Goal: Information Seeking & Learning: Learn about a topic

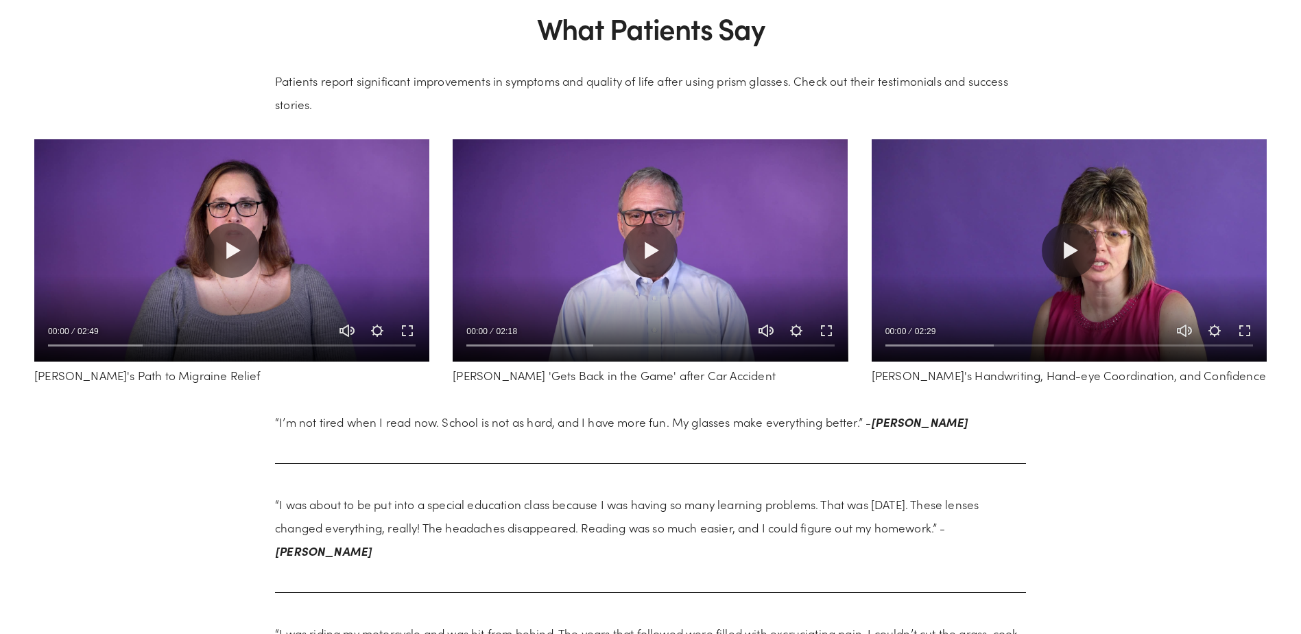
scroll to position [2537, 0]
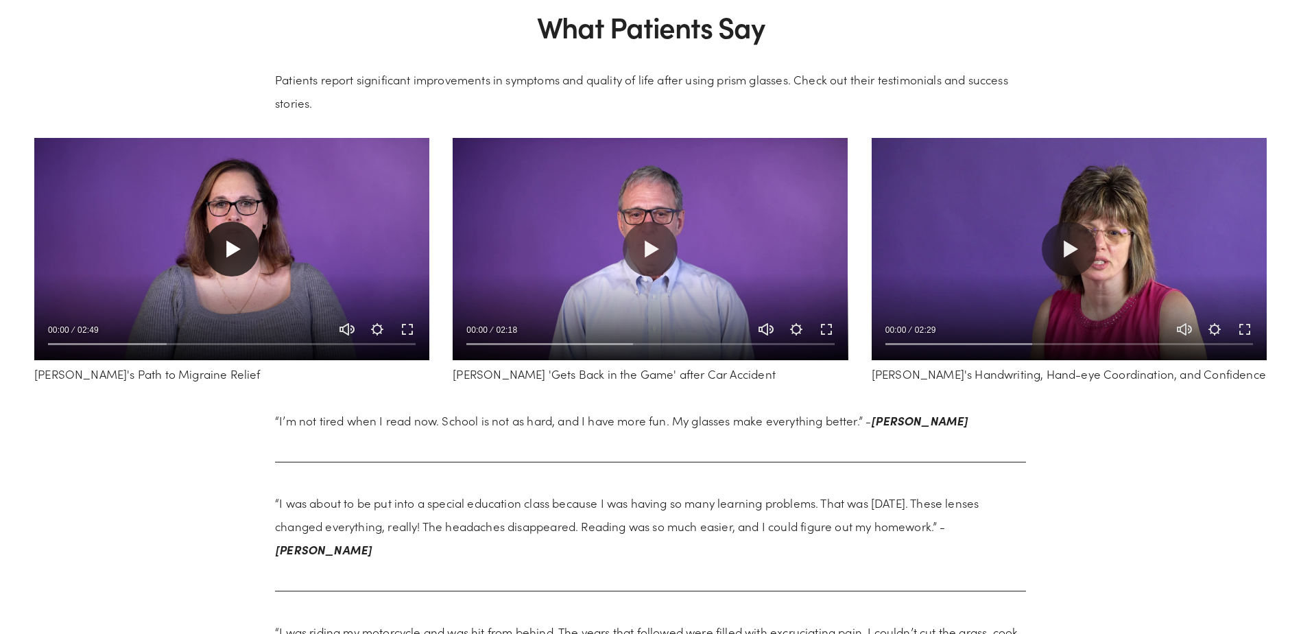
click at [230, 251] on button "Play" at bounding box center [231, 248] width 55 height 55
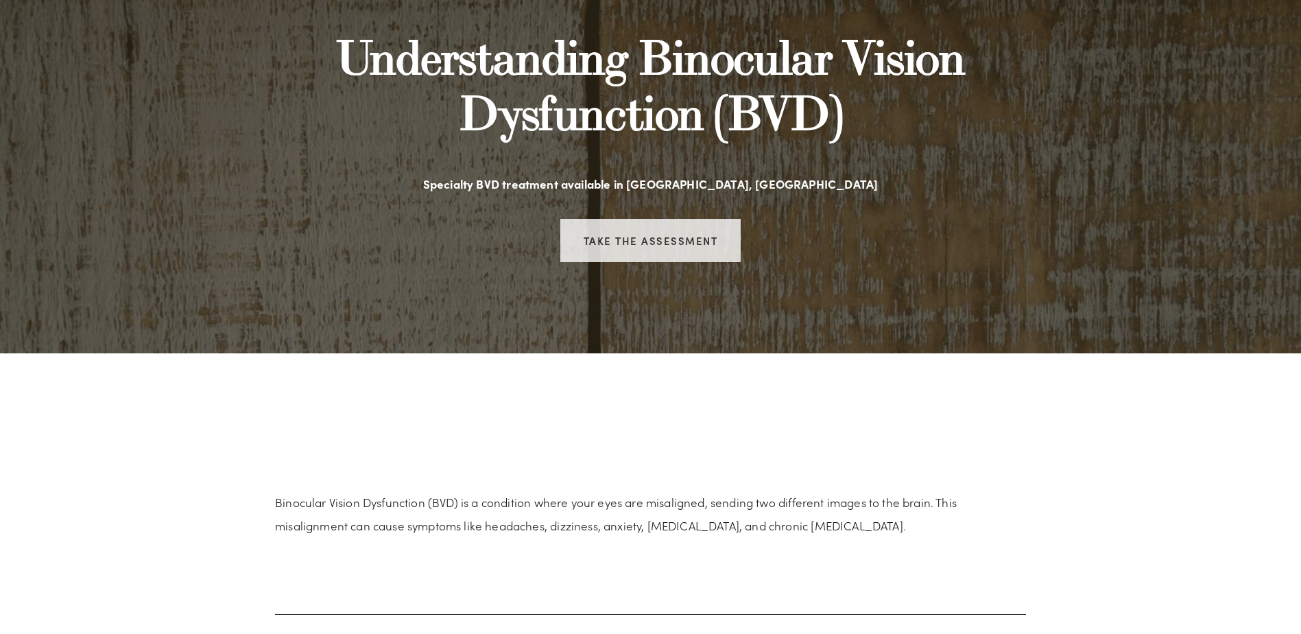
scroll to position [0, 0]
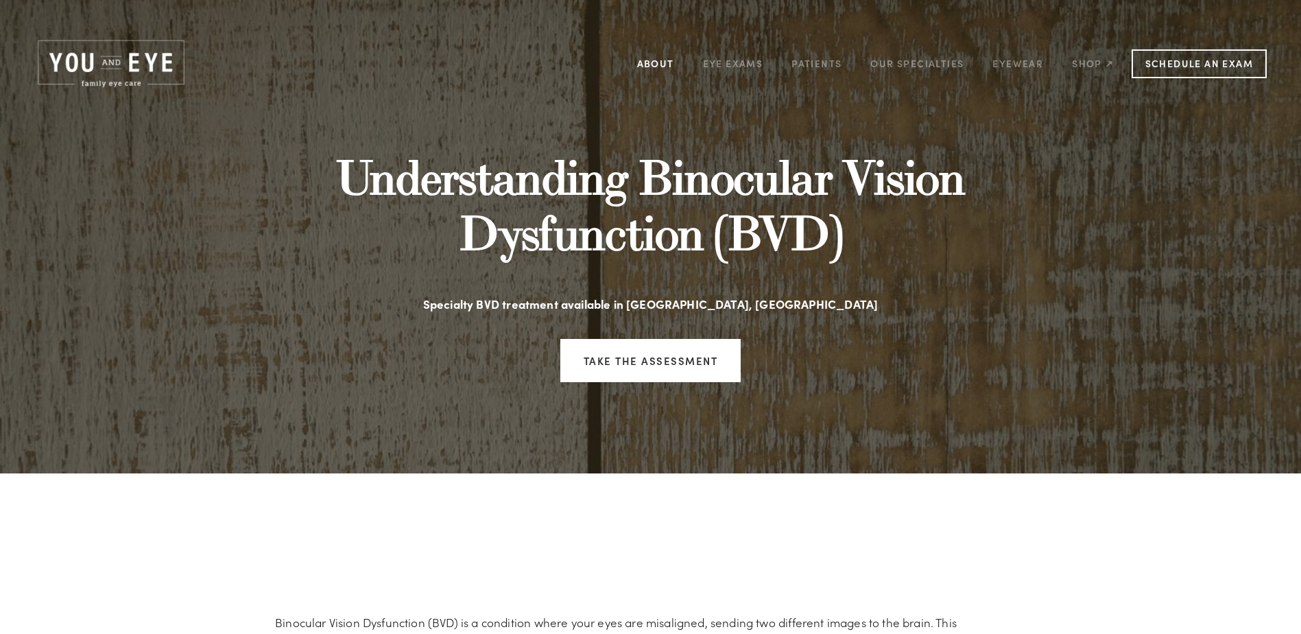
type input "*****"
click at [650, 64] on link "About" at bounding box center [655, 63] width 37 height 21
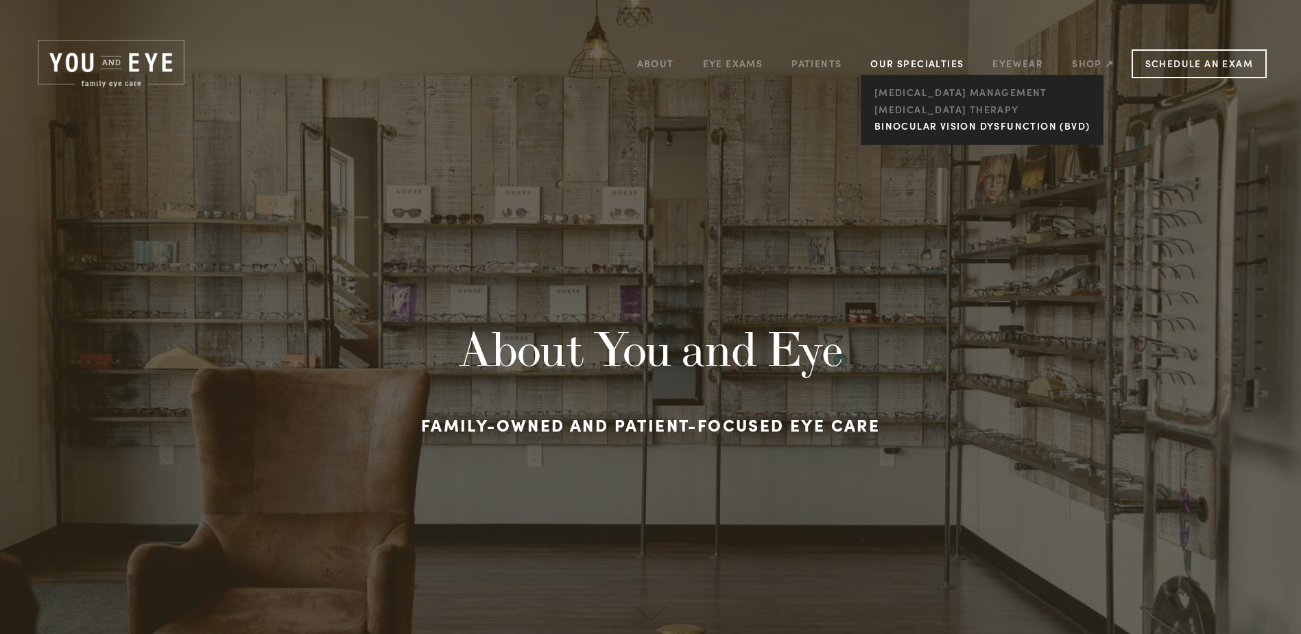
click at [901, 124] on link "Binocular Vision Dysfunction (BVD)" at bounding box center [981, 126] width 223 height 17
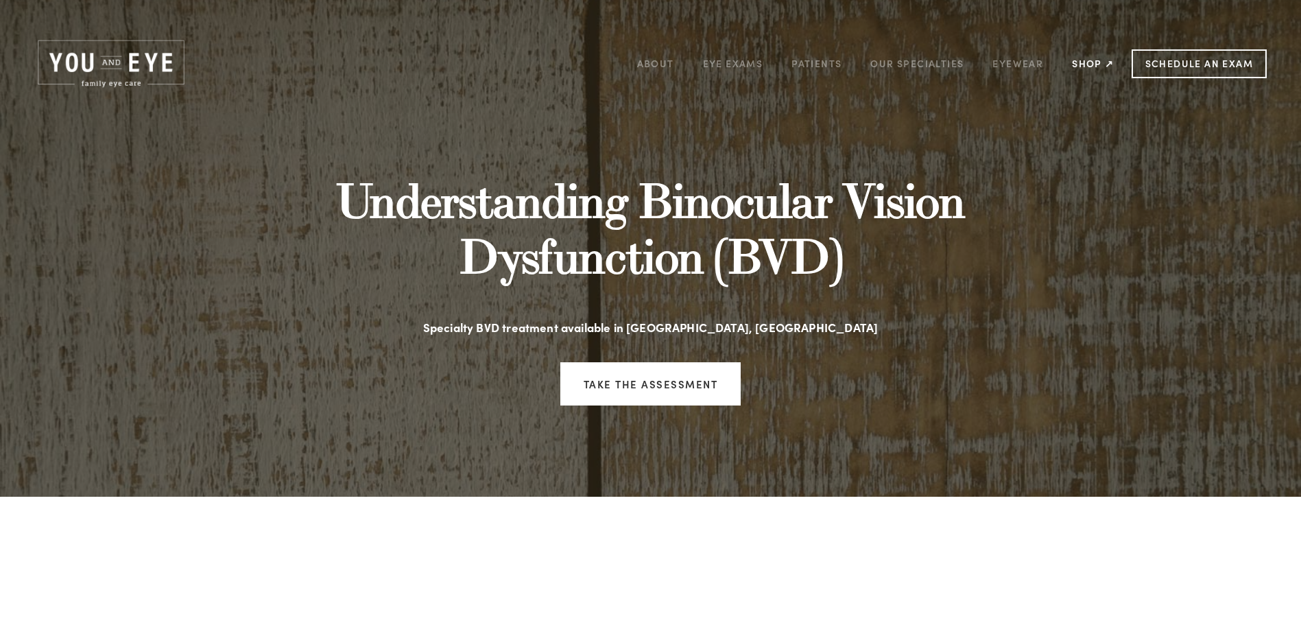
click at [1081, 63] on link "Shop ↗" at bounding box center [1093, 63] width 42 height 21
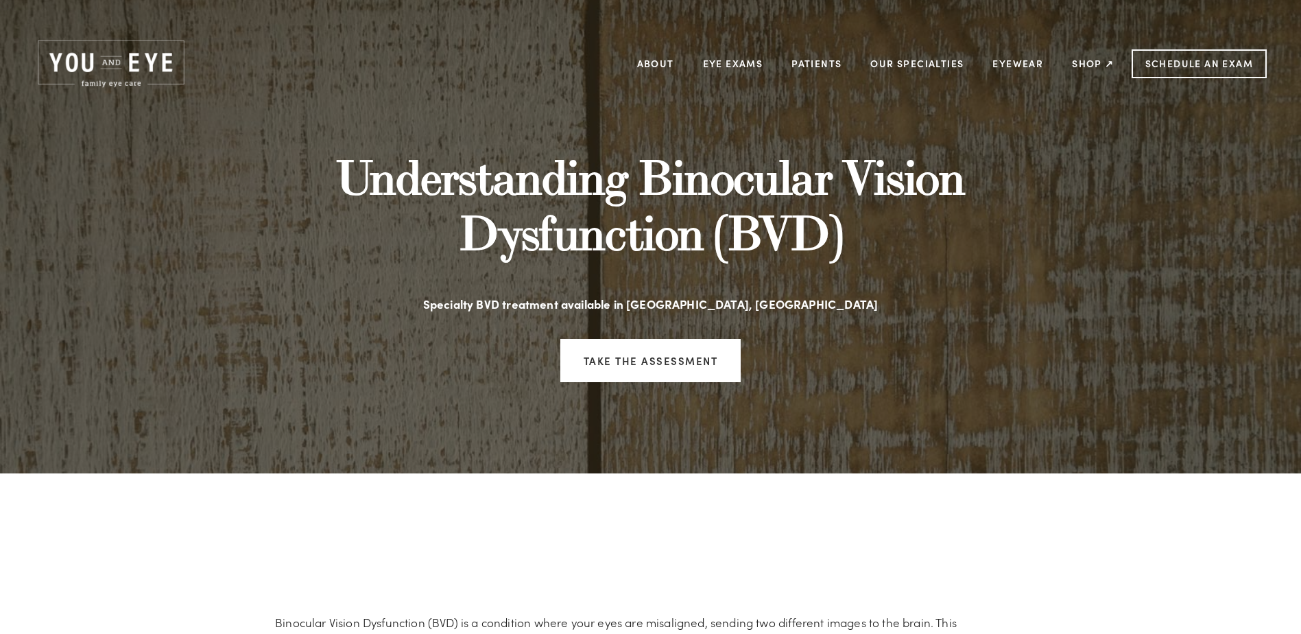
click at [114, 77] on img at bounding box center [111, 64] width 154 height 52
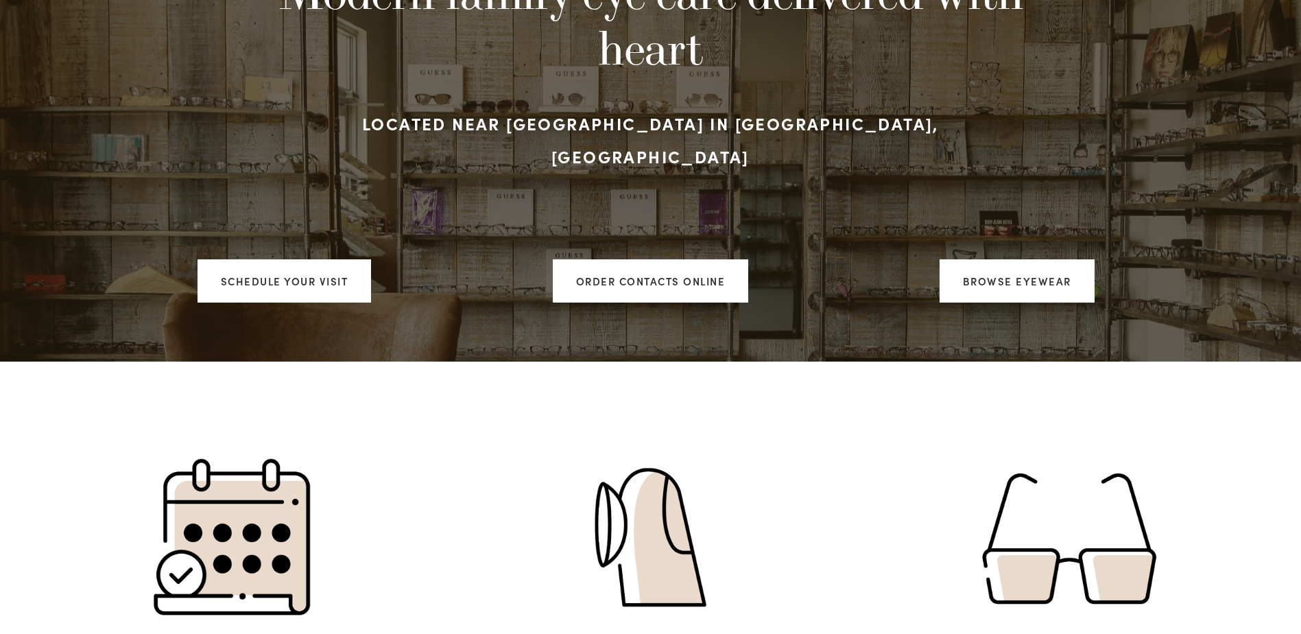
scroll to position [274, 0]
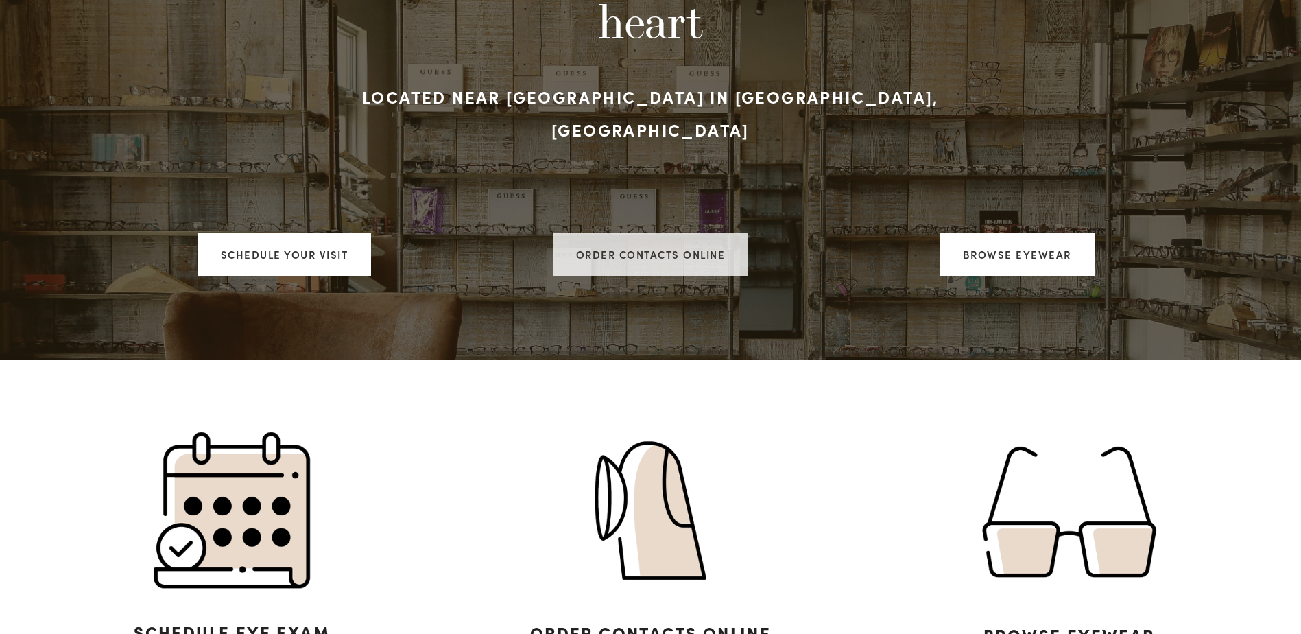
click at [643, 241] on link "ORDER CONTACTS ONLINE" at bounding box center [651, 253] width 196 height 43
